Goal: Information Seeking & Learning: Learn about a topic

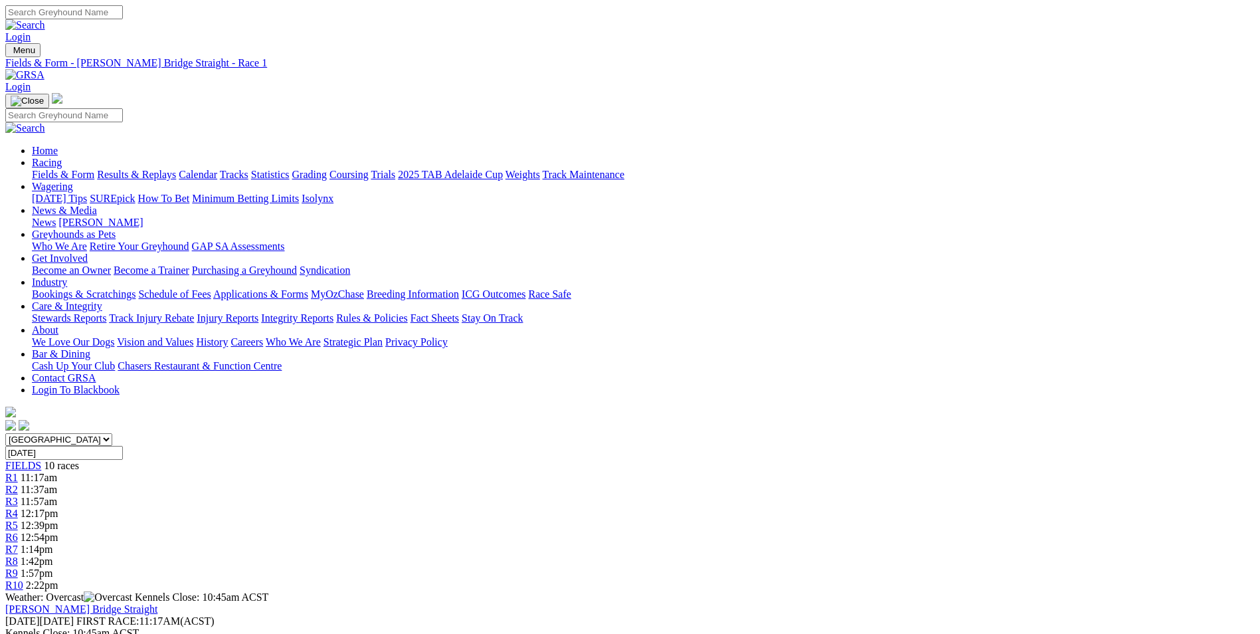
click at [638, 520] on div "R5 12:39pm" at bounding box center [630, 526] width 1250 height 12
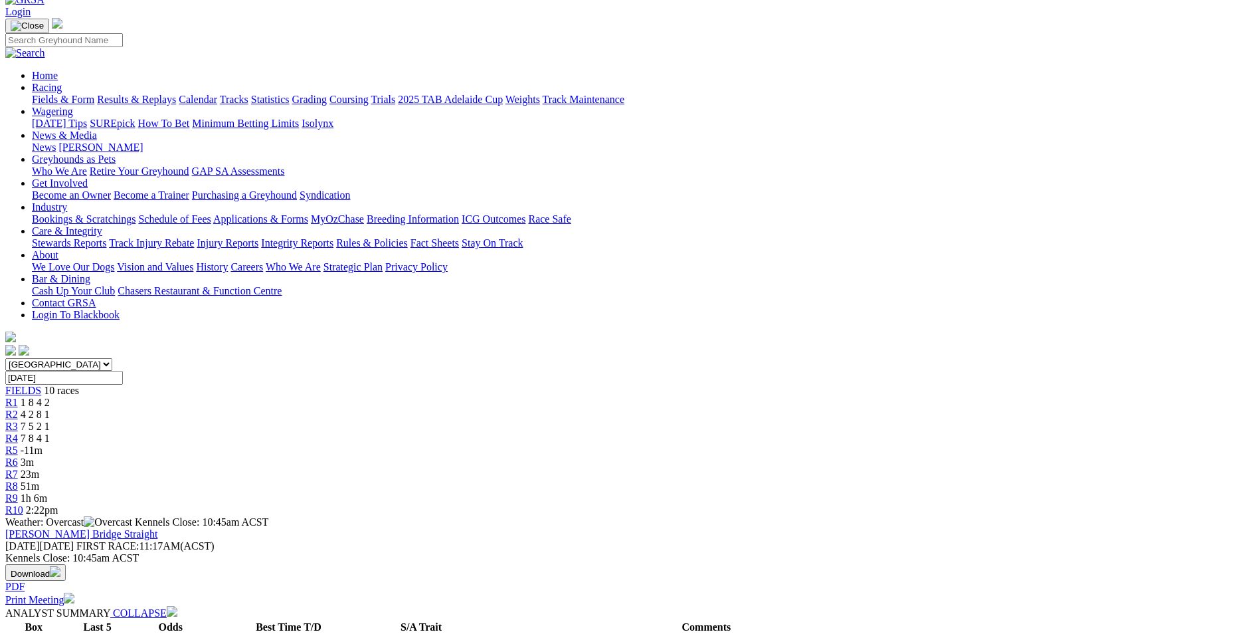
scroll to position [266, 0]
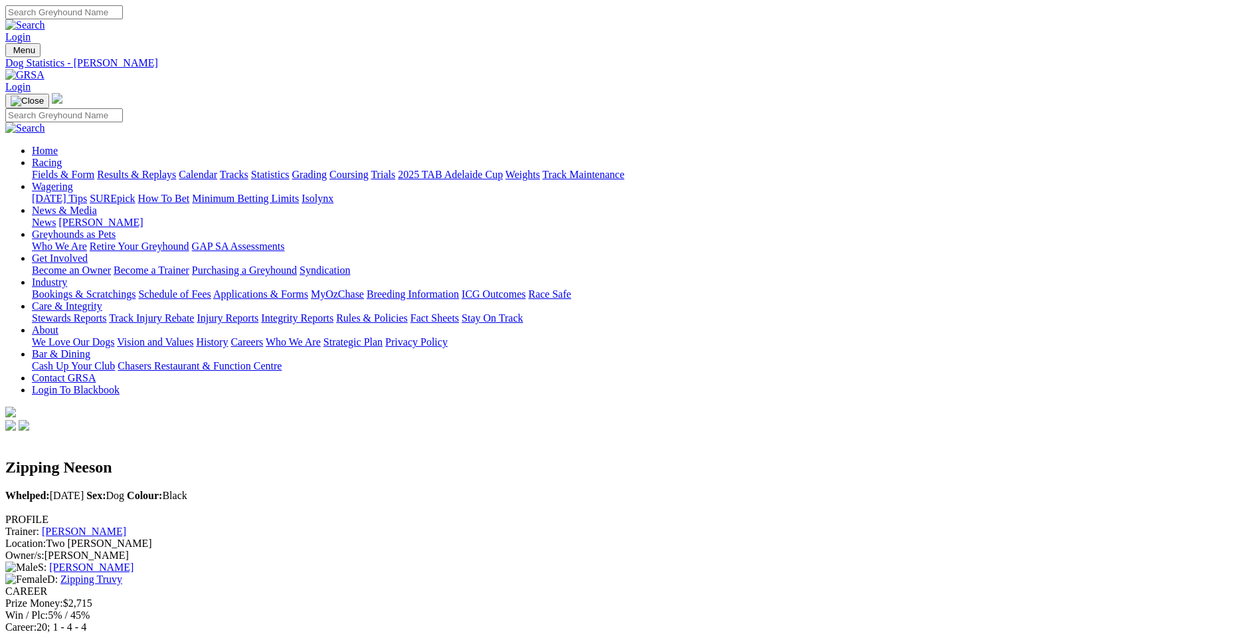
click at [122, 573] on link "Zipping Truvy" at bounding box center [91, 578] width 62 height 11
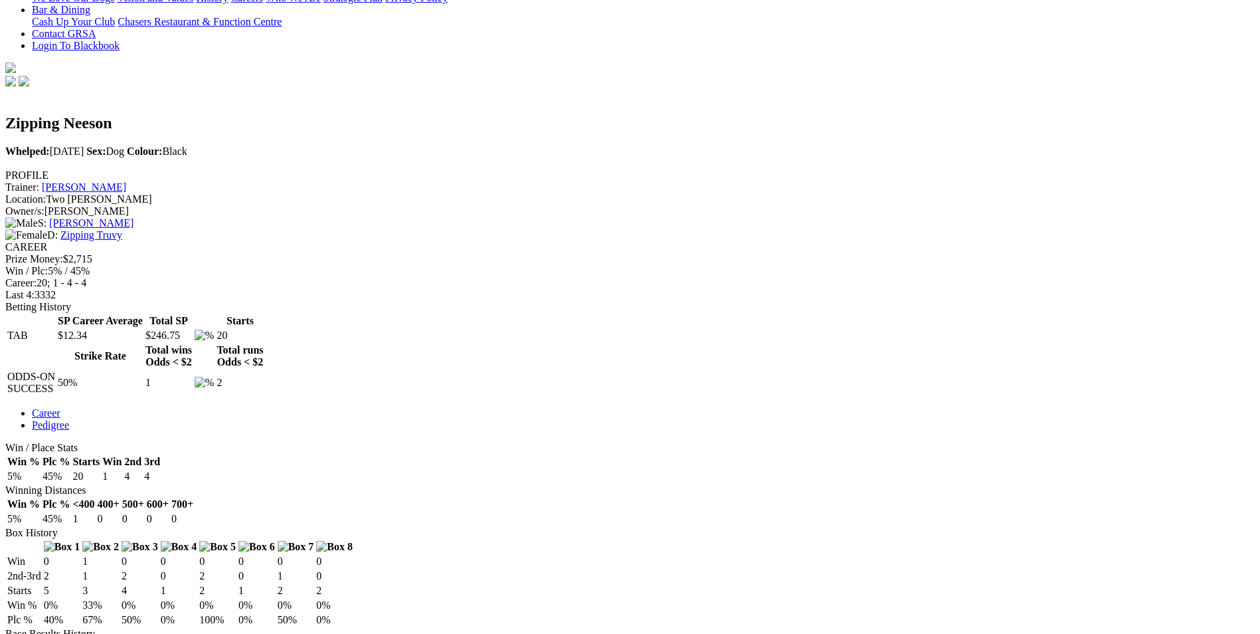
scroll to position [332, 0]
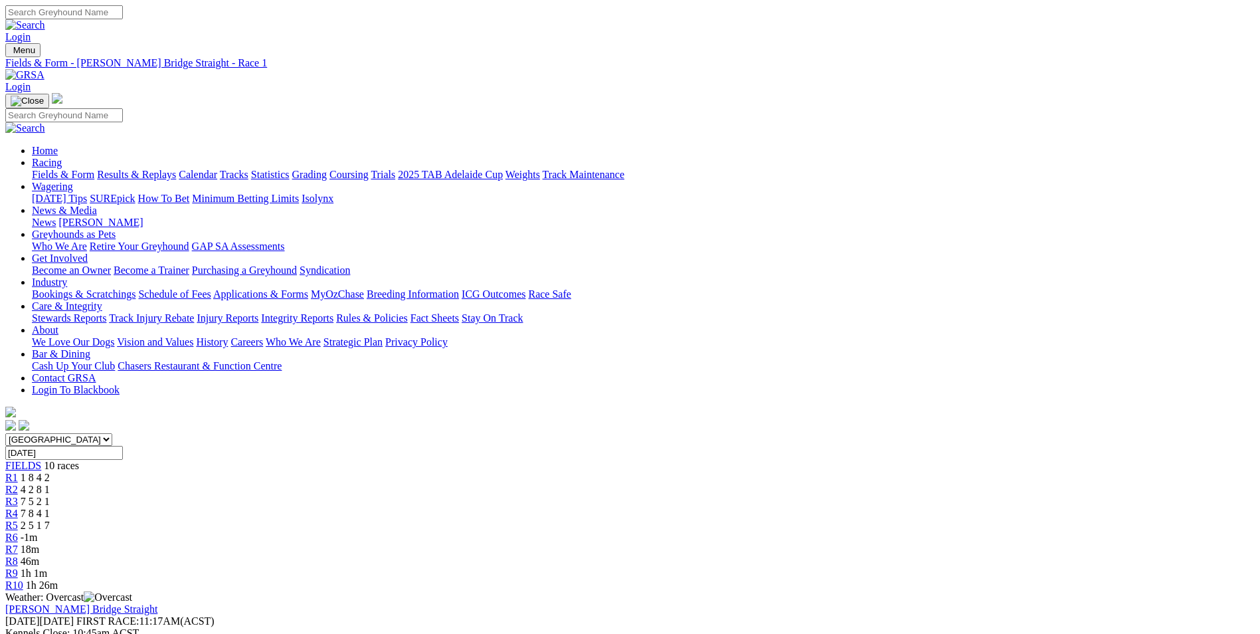
click at [18, 532] on span "R6" at bounding box center [11, 537] width 13 height 11
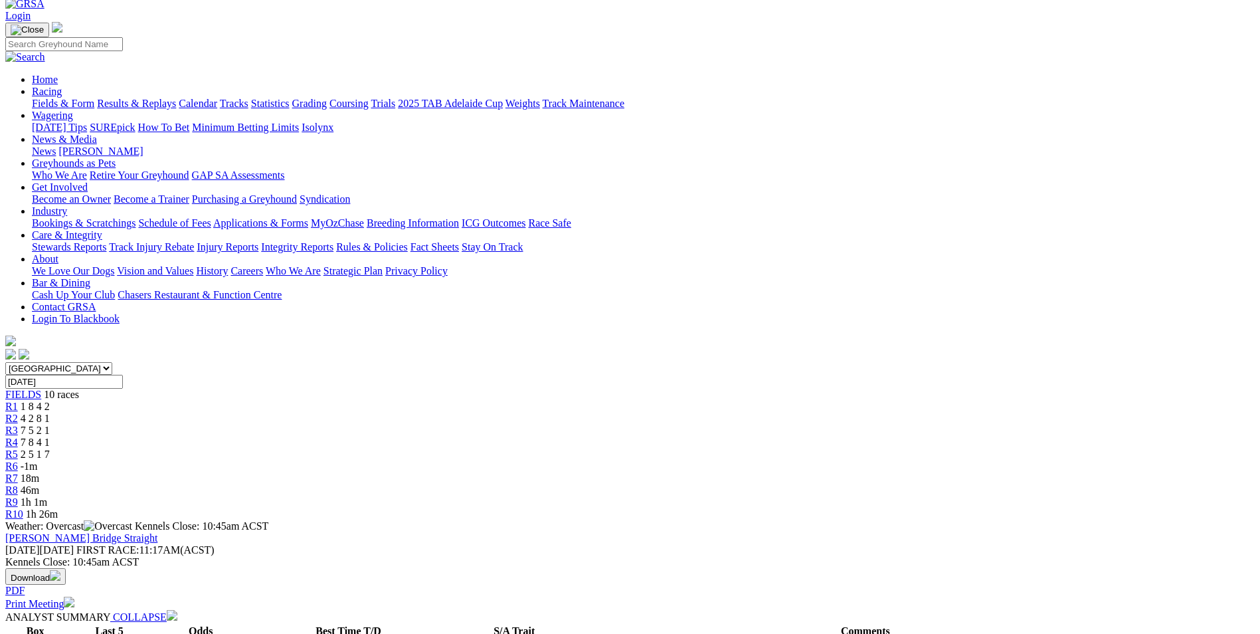
scroll to position [66, 0]
